Goal: Task Accomplishment & Management: Manage account settings

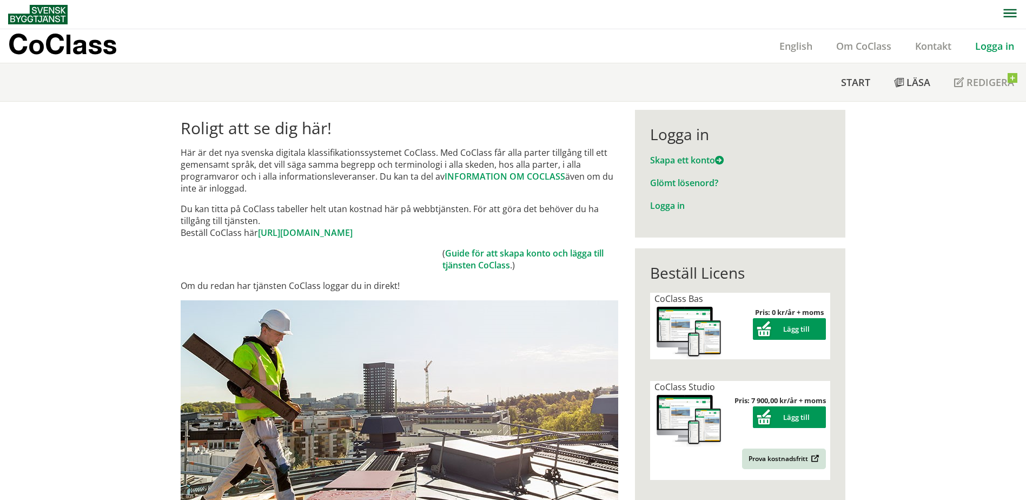
click at [1001, 50] on link "Logga in" at bounding box center [994, 45] width 63 height 13
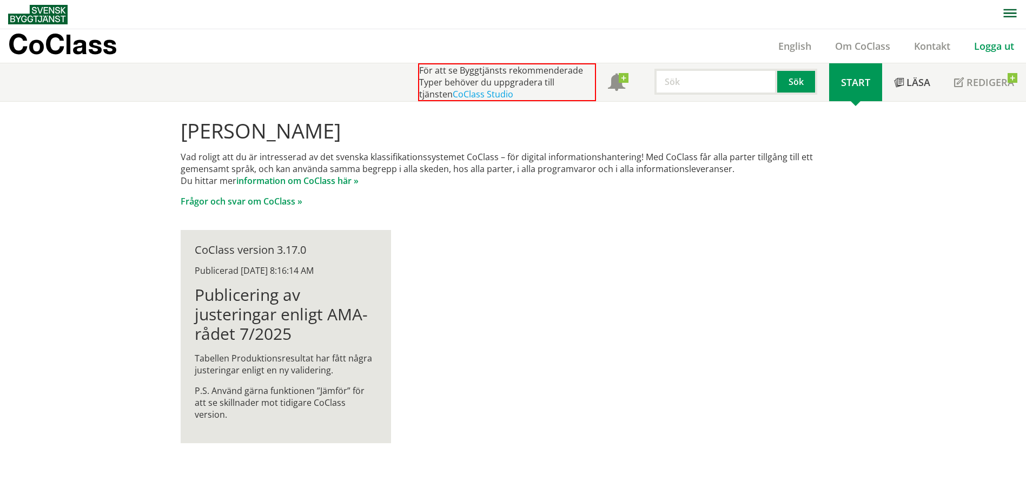
click at [1008, 48] on link "Logga ut" at bounding box center [994, 45] width 64 height 13
